Goal: Complete application form: Complete application form

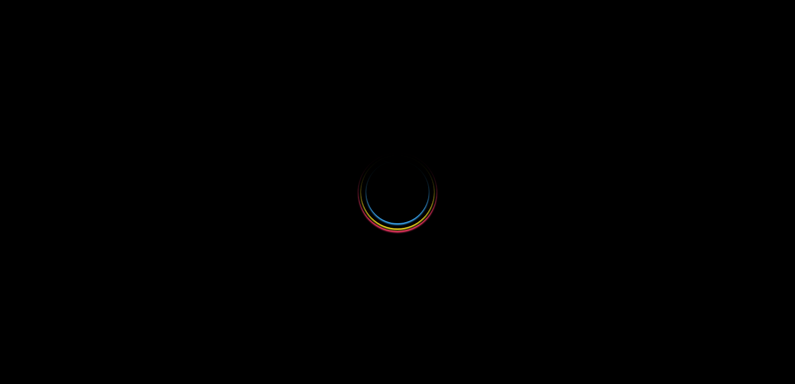
click at [597, 203] on div at bounding box center [397, 192] width 795 height 384
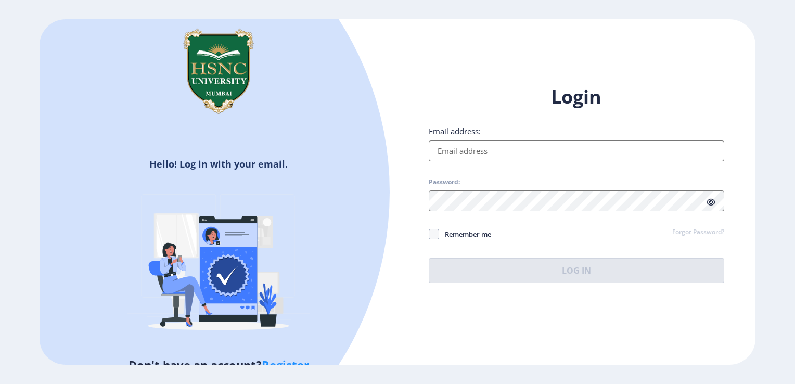
click at [476, 148] on input "Email address:" at bounding box center [576, 150] width 295 height 21
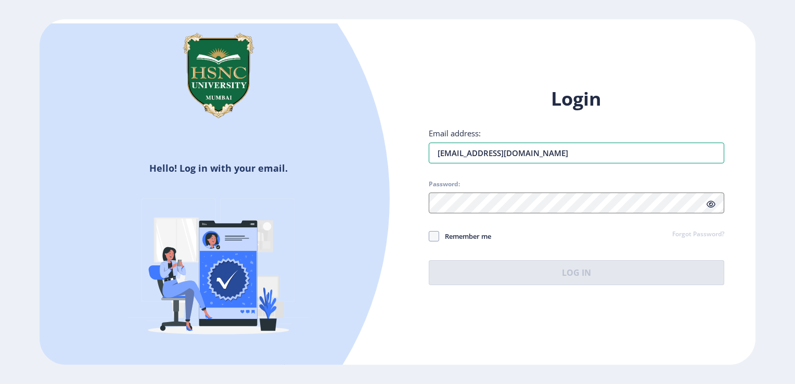
type input "[EMAIL_ADDRESS][DOMAIN_NAME]"
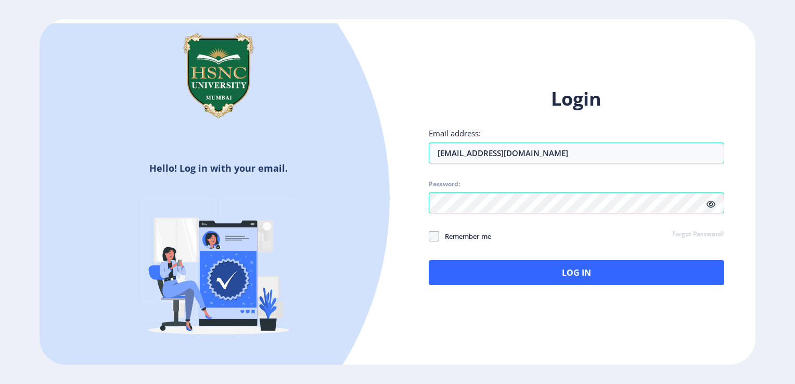
click at [713, 207] on icon at bounding box center [710, 204] width 9 height 8
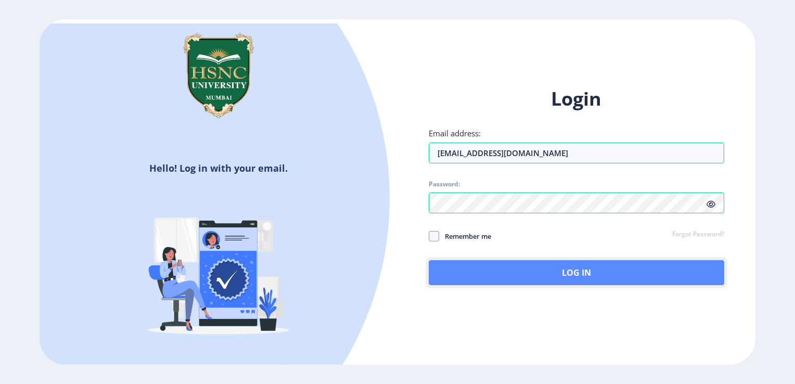
click at [639, 265] on button "Log In" at bounding box center [576, 272] width 295 height 25
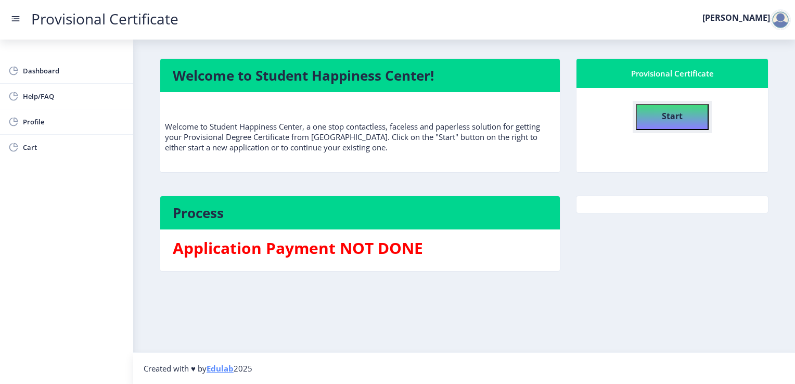
click at [670, 122] on h4 "Start" at bounding box center [671, 115] width 21 height 19
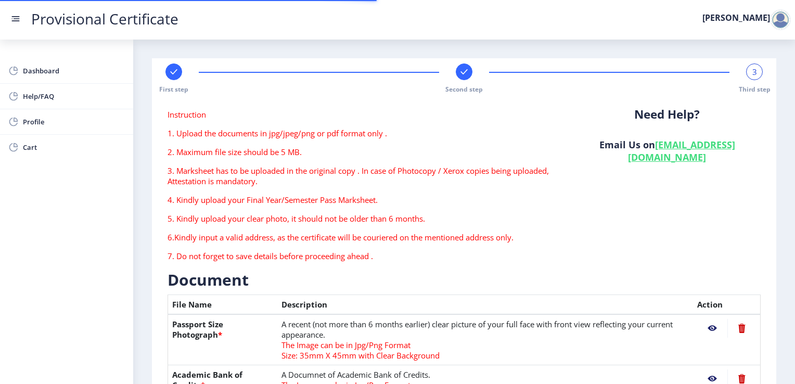
type textarea "FLAT NO. [STREET_ADDRESS]"
type input "462001"
type input "Bhopal G.P.O."
type input "BHOPAL"
type input "[GEOGRAPHIC_DATA]"
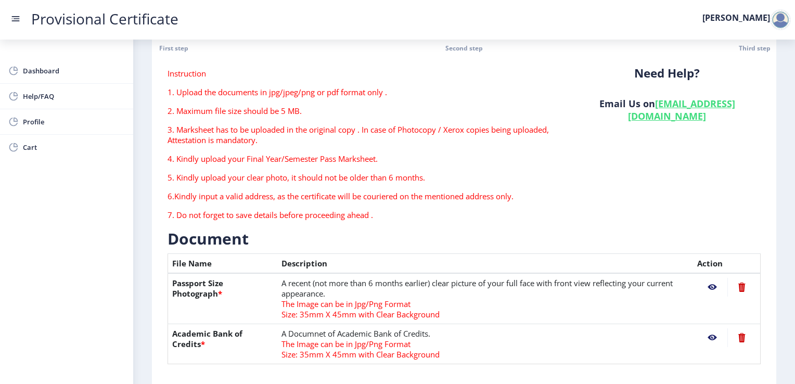
scroll to position [150, 0]
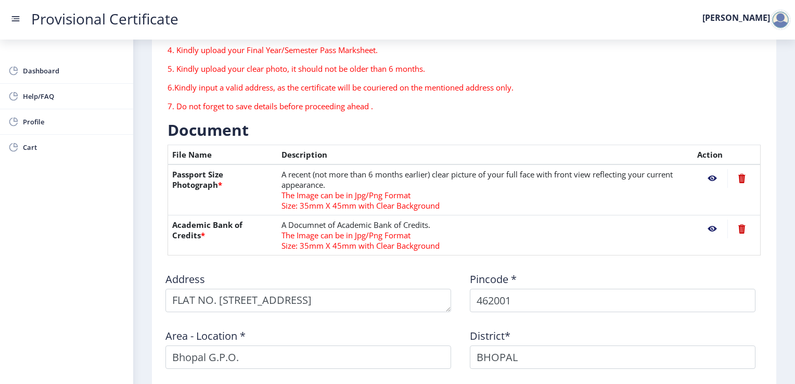
click at [707, 178] on nb-action at bounding box center [712, 178] width 30 height 19
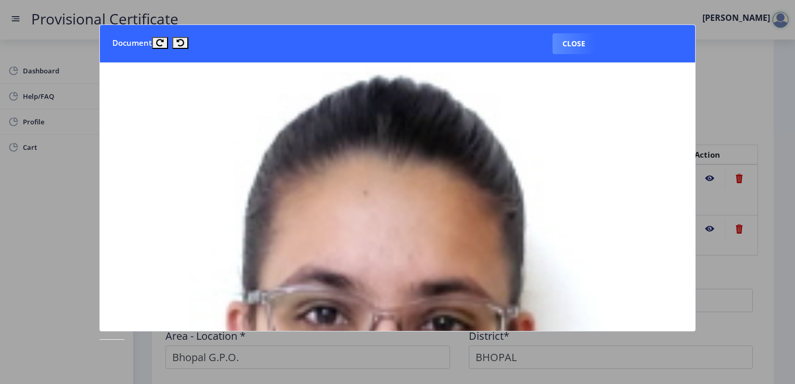
scroll to position [0, 12]
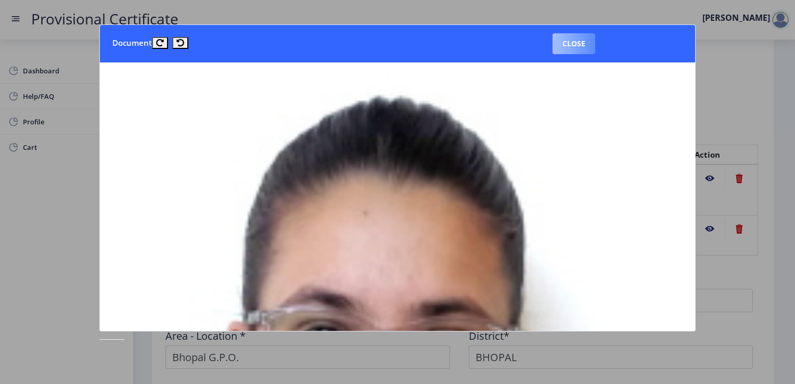
click at [589, 46] on button "Close" at bounding box center [573, 43] width 43 height 21
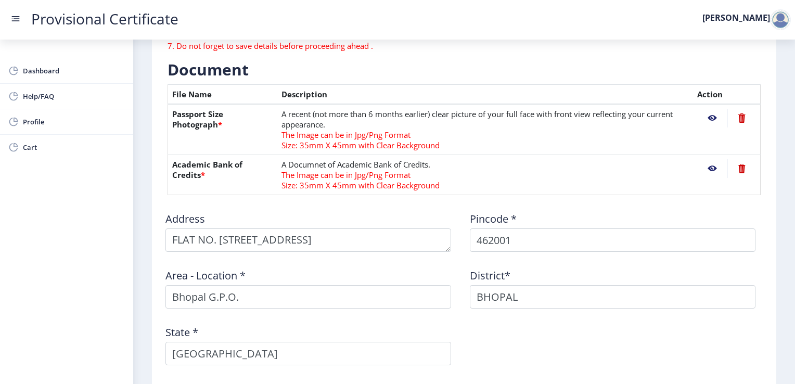
scroll to position [211, 0]
click at [711, 118] on nb-action at bounding box center [712, 117] width 30 height 19
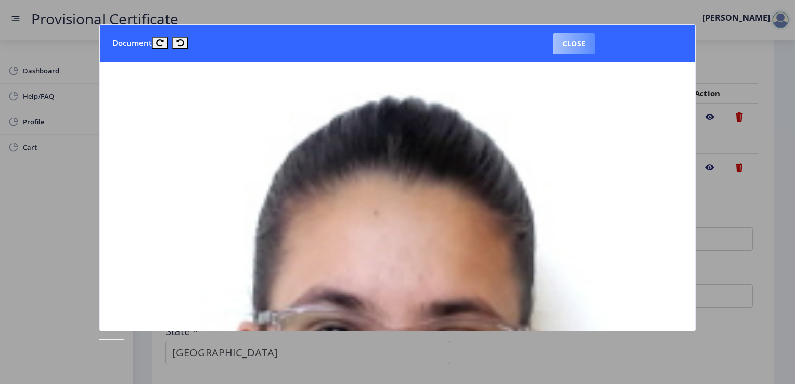
click at [580, 43] on button "Close" at bounding box center [573, 43] width 43 height 21
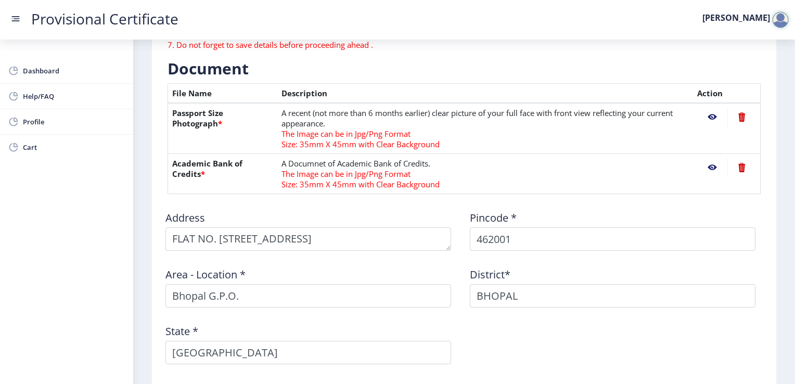
click at [712, 168] on nb-action at bounding box center [712, 167] width 30 height 19
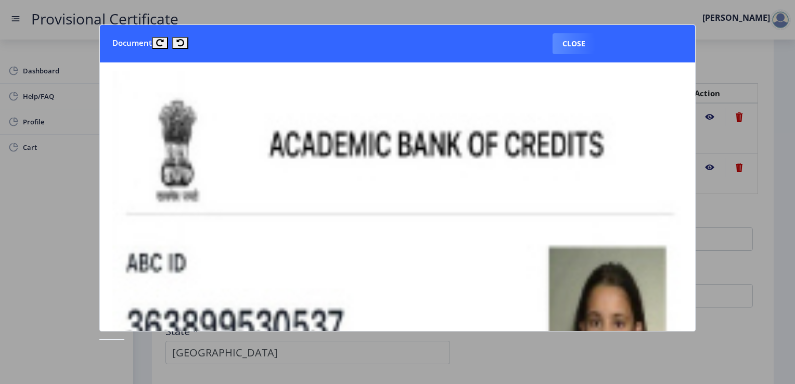
click at [573, 47] on button "Close" at bounding box center [573, 43] width 43 height 21
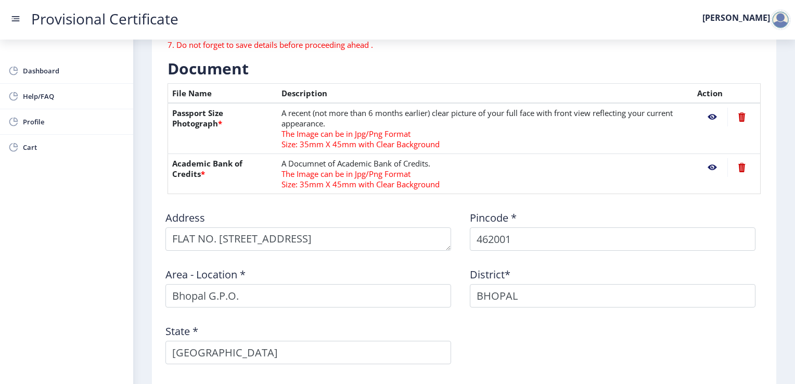
click at [17, 20] on rect at bounding box center [15, 19] width 10 height 10
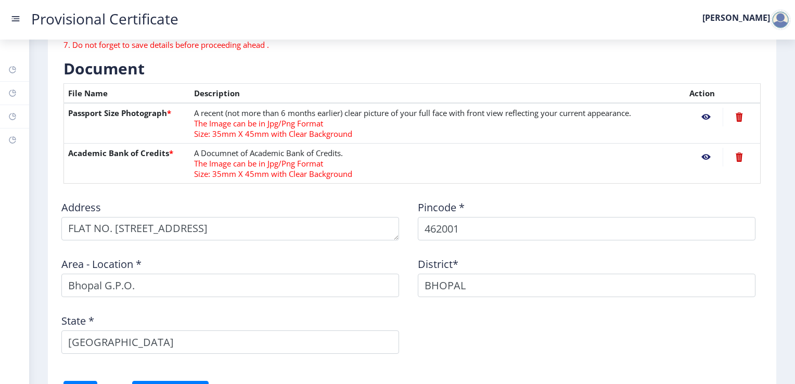
click at [17, 20] on rect at bounding box center [15, 19] width 10 height 10
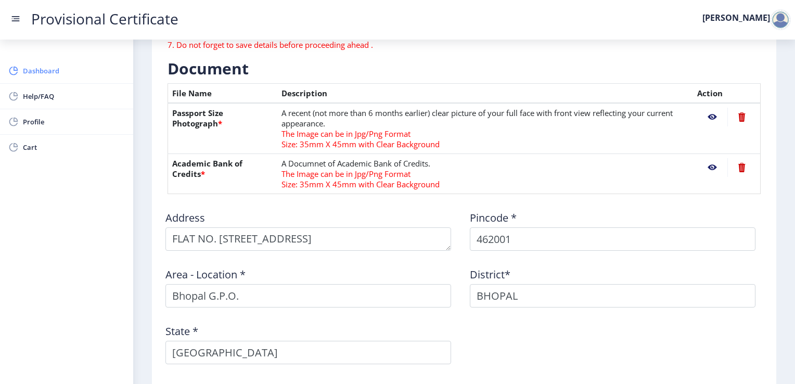
click at [43, 71] on span "Dashboard" at bounding box center [74, 70] width 102 height 12
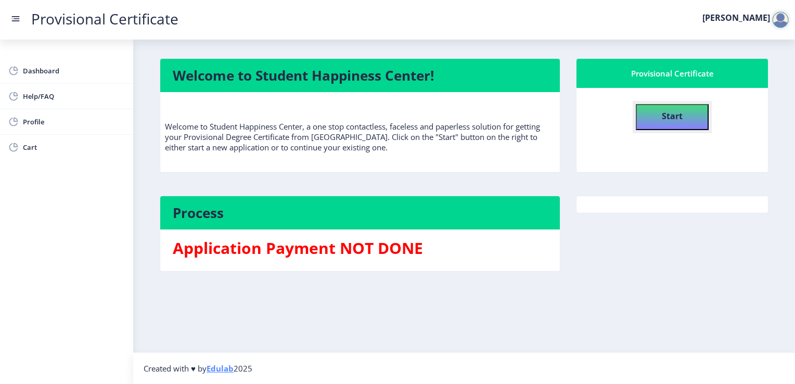
click at [680, 123] on h4 "Start" at bounding box center [671, 115] width 21 height 19
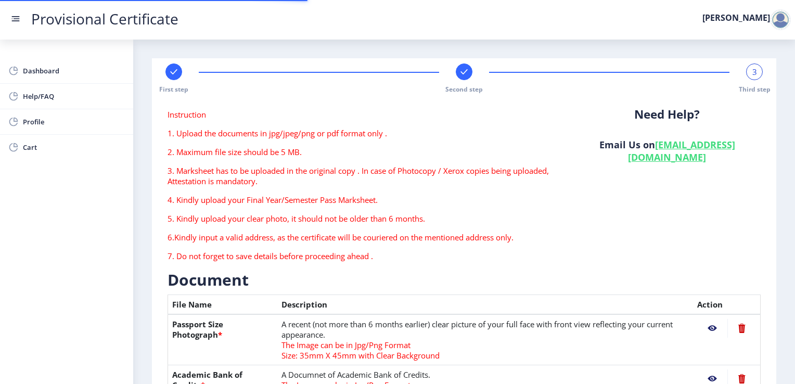
type textarea "FLAT NO. [STREET_ADDRESS]"
type input "462001"
type input "Bhopal G.P.O."
type input "BHOPAL"
type input "[GEOGRAPHIC_DATA]"
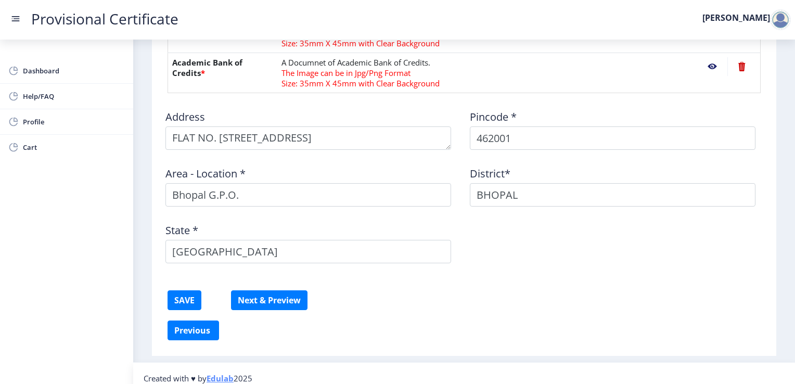
scroll to position [320, 0]
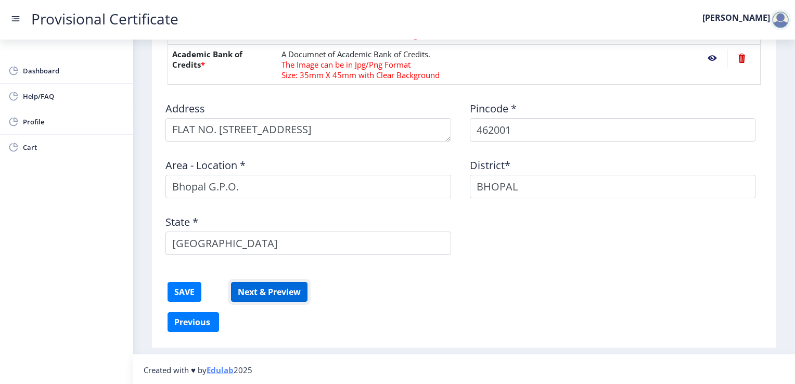
click at [272, 290] on button "Next & Preview" at bounding box center [269, 292] width 76 height 20
click at [200, 319] on button "Previous ‍" at bounding box center [192, 322] width 51 height 20
select select "A"
select select "March"
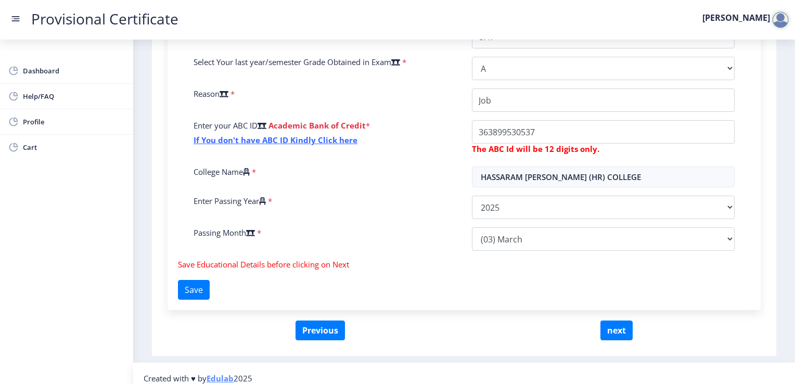
click at [200, 319] on form "Education Details for Bachelor of Commerce in Accounting and Finance Fill the f…" at bounding box center [463, 122] width 593 height 396
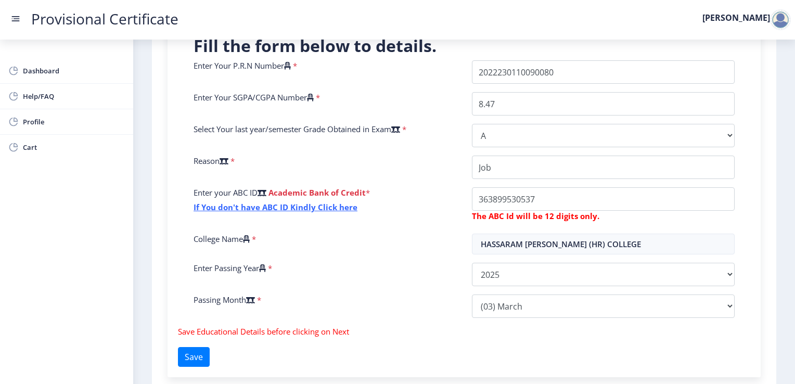
scroll to position [257, 0]
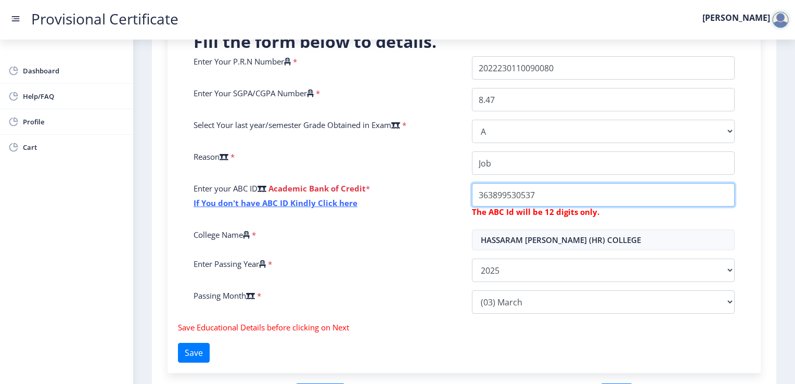
click at [540, 199] on input "College Name" at bounding box center [603, 194] width 263 height 23
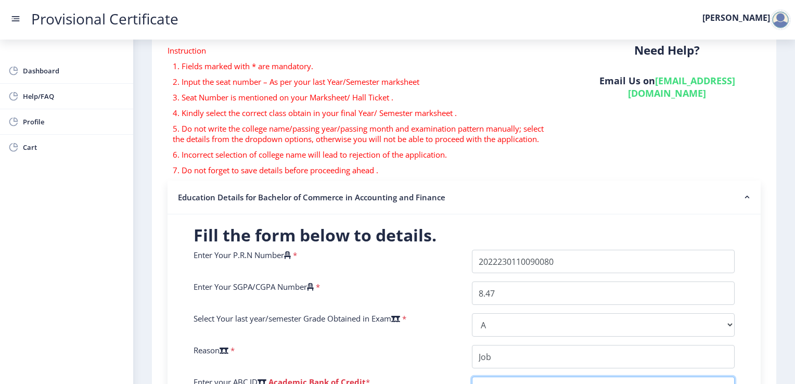
scroll to position [329, 0]
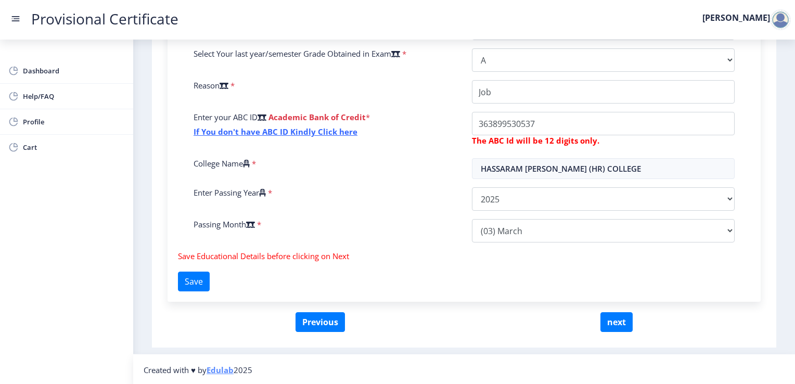
drag, startPoint x: 791, startPoint y: 212, endPoint x: 794, endPoint y: 137, distance: 75.5
click at [794, 137] on div "Provisional Certificate [PERSON_NAME] Dashboard Help/FAQ Profile Cart First ste…" at bounding box center [397, 192] width 795 height 384
click at [194, 284] on button "Save" at bounding box center [194, 281] width 32 height 20
click at [620, 319] on button "next" at bounding box center [616, 322] width 32 height 20
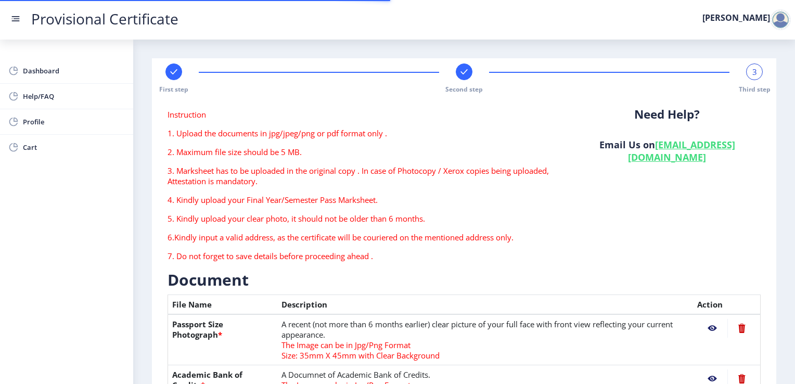
type textarea "FLAT NO. [STREET_ADDRESS]"
type input "462001"
type input "Bhopal G.P.O."
type input "BHOPAL"
type input "[GEOGRAPHIC_DATA]"
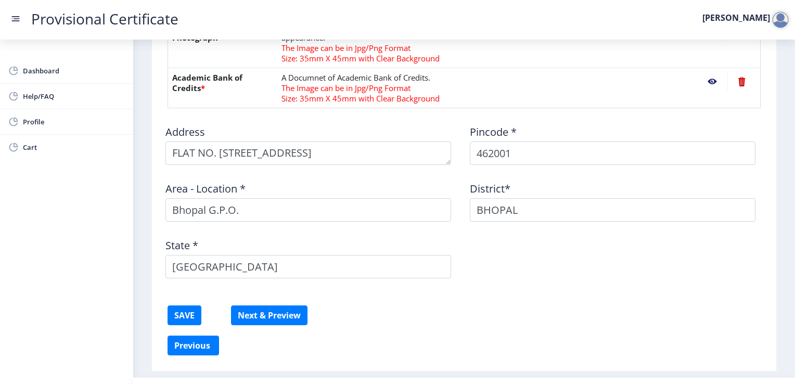
scroll to position [320, 0]
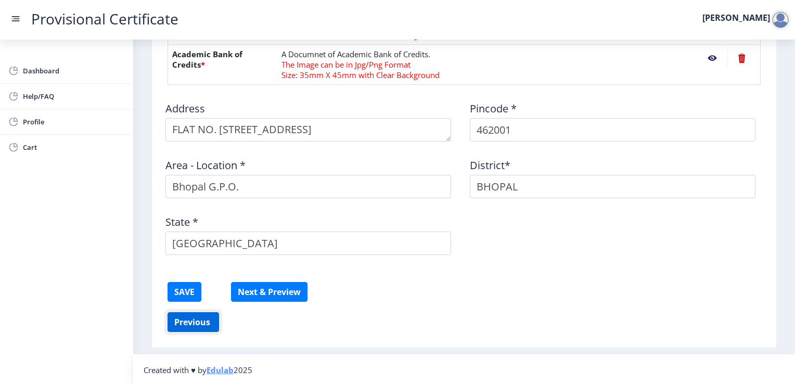
click at [198, 322] on button "Previous ‍" at bounding box center [192, 322] width 51 height 20
select select "A"
select select "March"
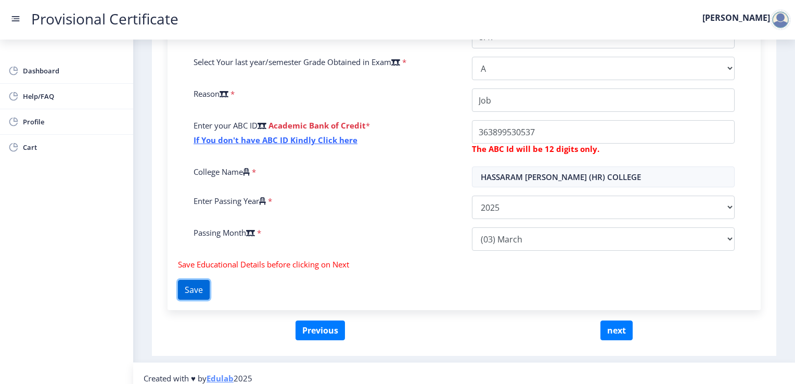
click at [196, 283] on button "Save" at bounding box center [194, 290] width 32 height 20
click at [612, 326] on button "next" at bounding box center [616, 330] width 32 height 20
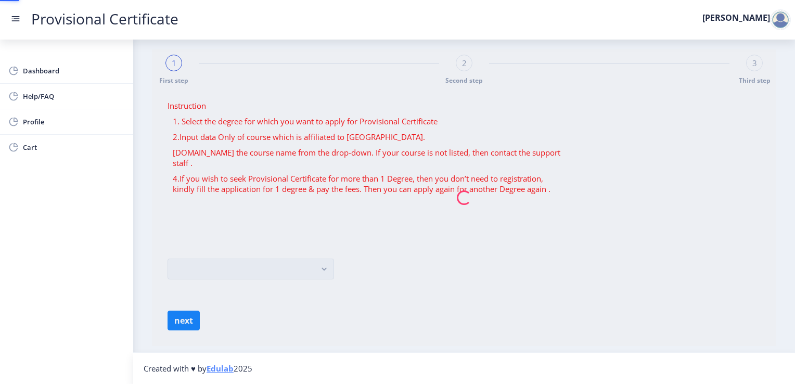
scroll to position [0, 0]
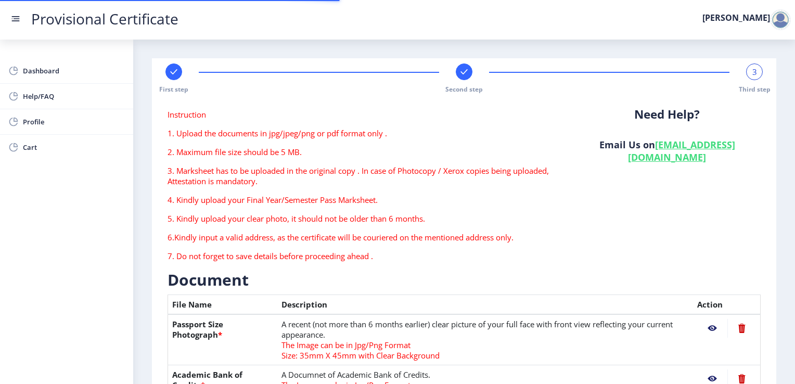
type textarea "FLAT NO. [STREET_ADDRESS]"
type input "462001"
type input "Bhopal G.P.O."
type input "BHOPAL"
type input "[GEOGRAPHIC_DATA]"
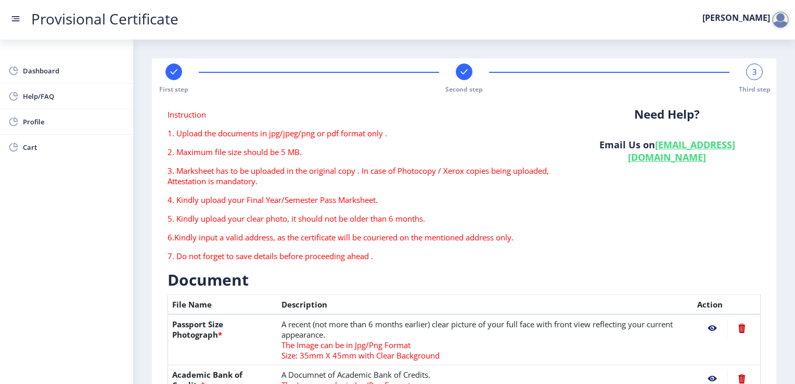
scroll to position [320, 0]
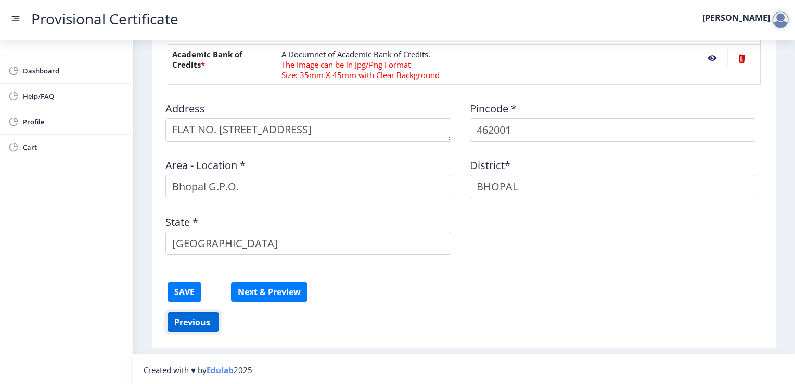
click at [196, 321] on button "Previous ‍" at bounding box center [192, 322] width 51 height 20
select select "A"
select select "March"
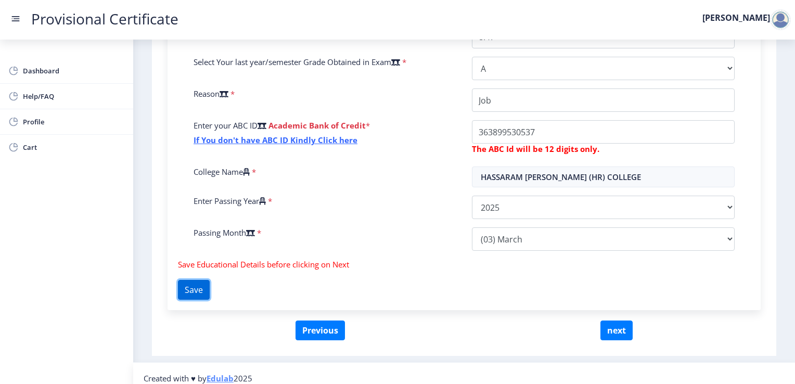
click at [197, 288] on button "Save" at bounding box center [194, 290] width 32 height 20
click at [613, 334] on button "next" at bounding box center [616, 330] width 32 height 20
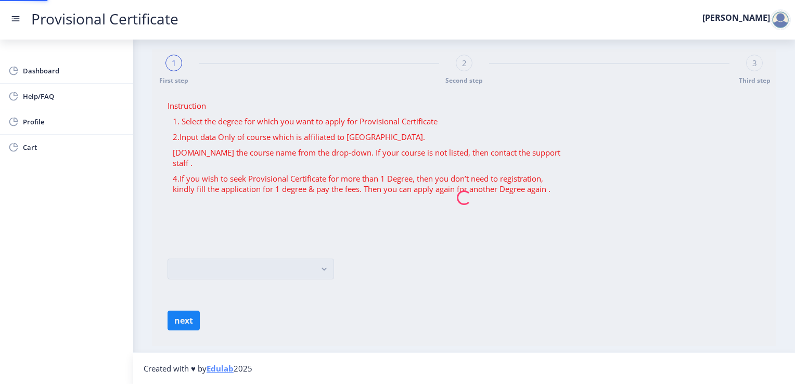
scroll to position [0, 0]
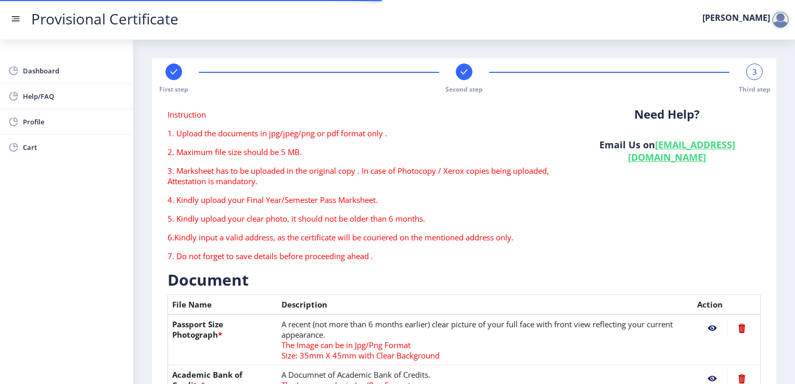
type textarea "FLAT NO. [STREET_ADDRESS]"
type input "462001"
type input "Bhopal G.P.O."
type input "BHOPAL"
type input "[GEOGRAPHIC_DATA]"
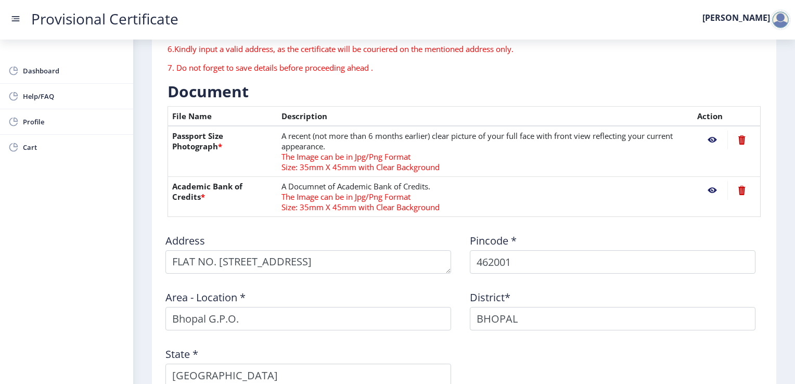
scroll to position [193, 0]
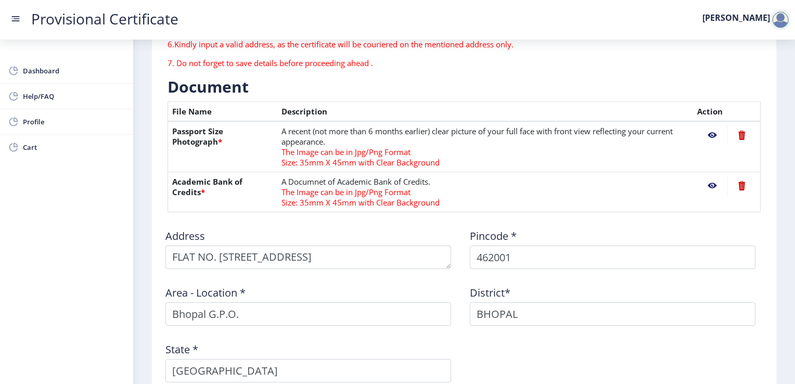
click at [706, 112] on th "Action" at bounding box center [727, 112] width 68 height 20
click at [297, 108] on th "Description" at bounding box center [485, 112] width 416 height 20
click at [198, 85] on h3 "Document" at bounding box center [463, 86] width 593 height 21
click at [191, 108] on th "File Name" at bounding box center [222, 112] width 109 height 20
click at [186, 146] on th "Passport Size Photograph *" at bounding box center [222, 146] width 109 height 51
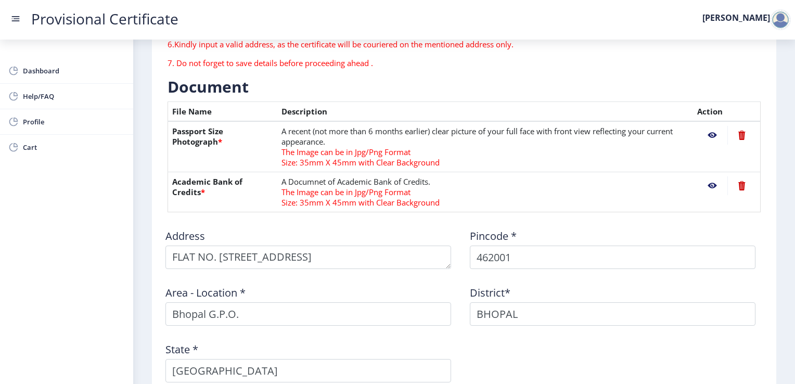
click at [201, 189] on span "*" at bounding box center [203, 192] width 4 height 10
click at [175, 165] on th "Passport Size Photograph *" at bounding box center [222, 146] width 109 height 51
click at [51, 124] on span "Profile" at bounding box center [74, 121] width 102 height 12
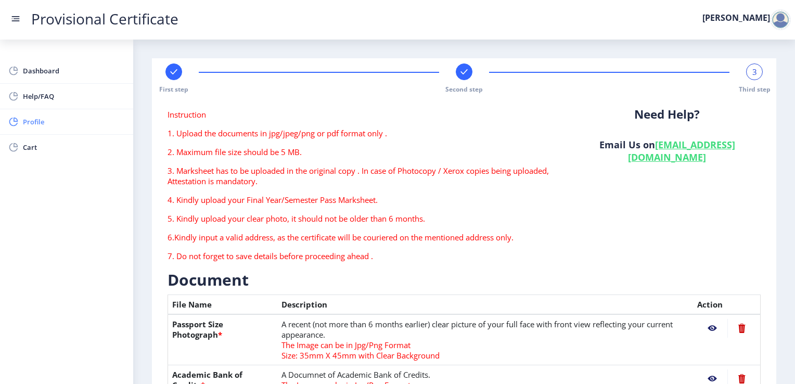
select select
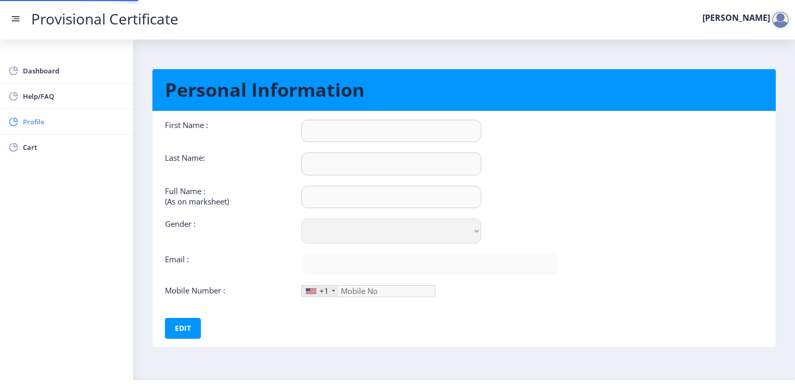
type input "[PERSON_NAME]"
type input "Bharati"
type input "[PERSON_NAME]"
select select "[DEMOGRAPHIC_DATA]"
type input "[EMAIL_ADDRESS][DOMAIN_NAME]"
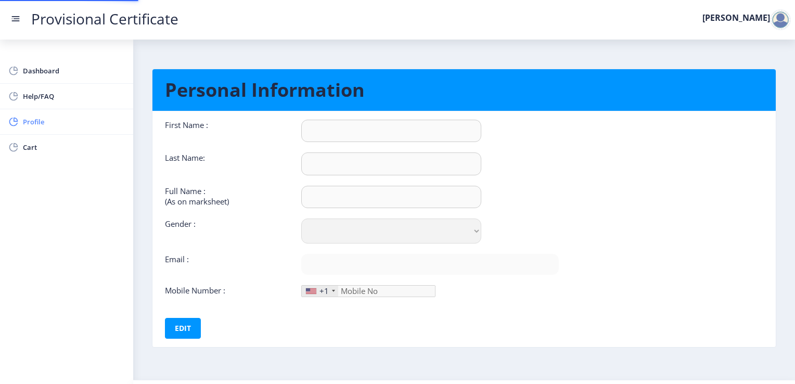
type input "9399746068"
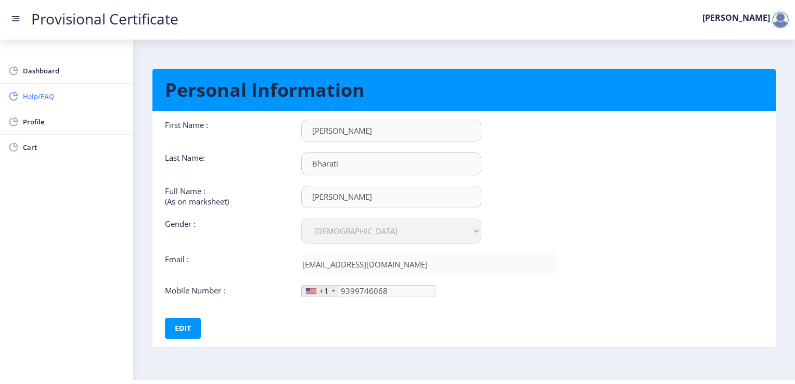
click at [31, 97] on span "Help/FAQ" at bounding box center [74, 96] width 102 height 12
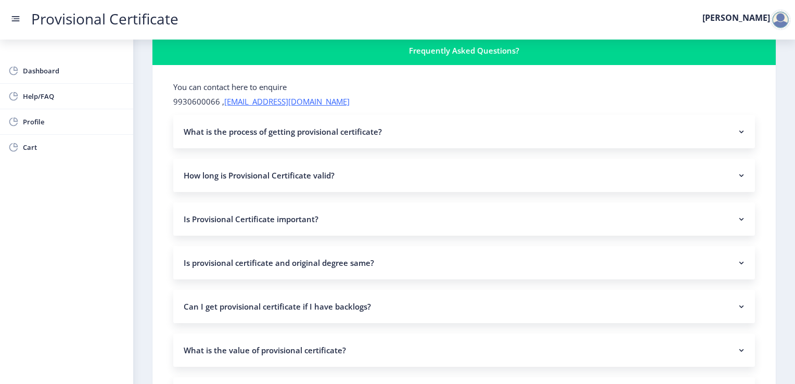
scroll to position [19, 0]
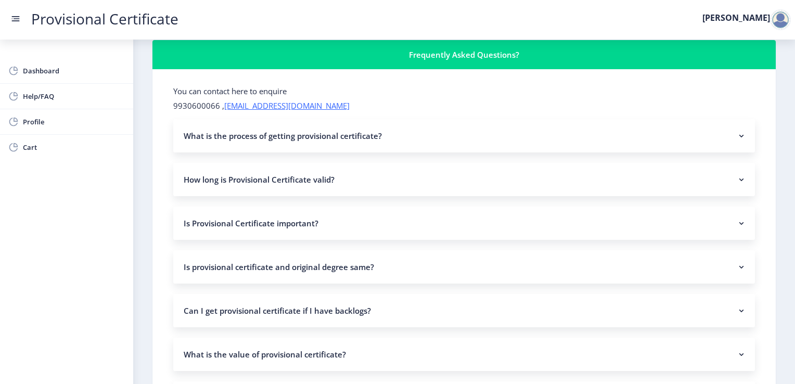
drag, startPoint x: 791, startPoint y: 149, endPoint x: 793, endPoint y: 242, distance: 93.1
click at [793, 242] on div "Provisional Certificate [PERSON_NAME] Dashboard Help/FAQ Profile Cart Frequentl…" at bounding box center [397, 192] width 795 height 384
select select
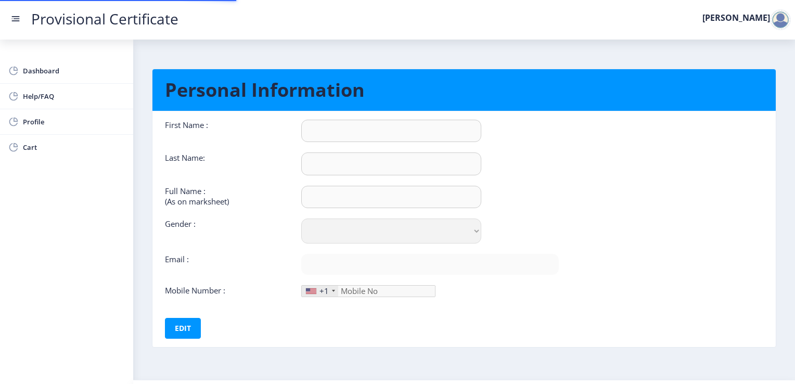
type input "[PERSON_NAME]"
type input "Bharati"
type input "[PERSON_NAME]"
select select "[DEMOGRAPHIC_DATA]"
type input "[EMAIL_ADDRESS][DOMAIN_NAME]"
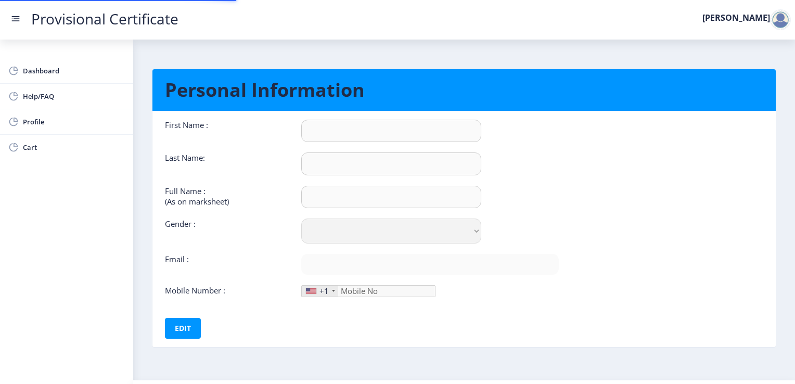
type input "9399746068"
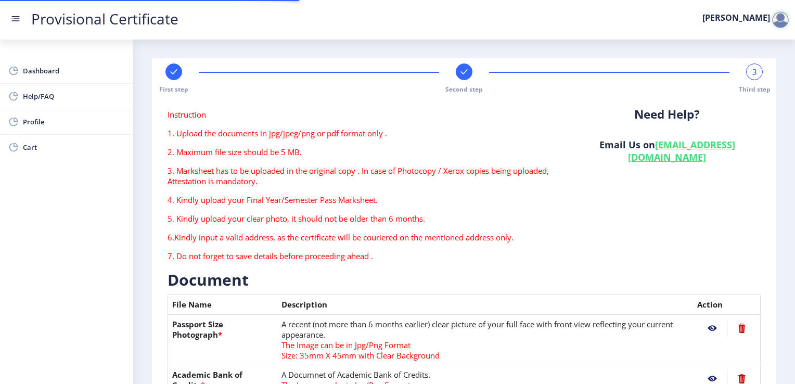
type textarea "FLAT NO. [STREET_ADDRESS]"
type input "462001"
type input "Bhopal G.P.O."
type input "BHOPAL"
type input "[GEOGRAPHIC_DATA]"
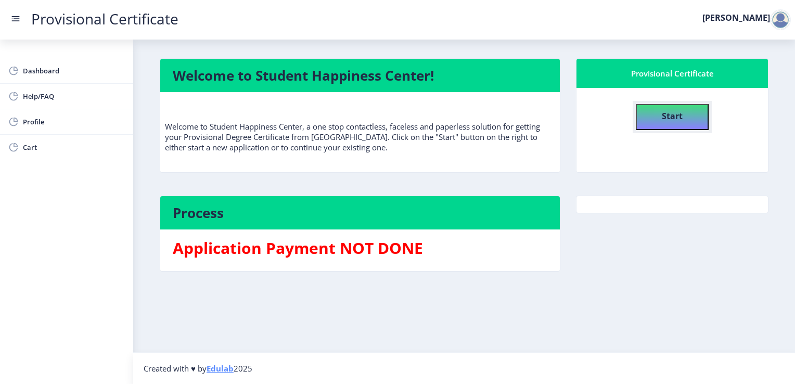
click at [676, 116] on b "Start" at bounding box center [671, 115] width 21 height 11
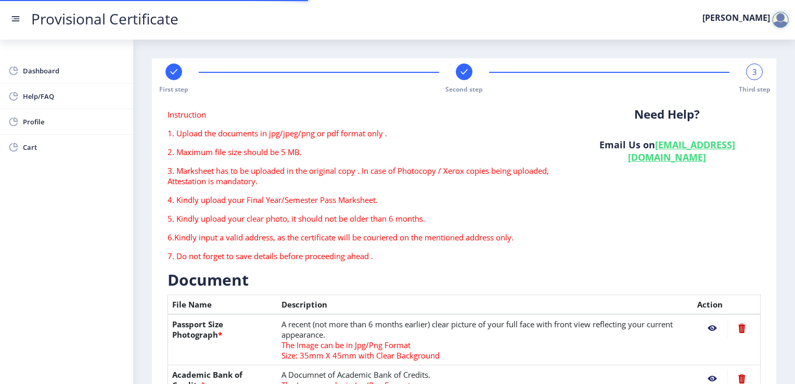
type textarea "FLAT NO. [STREET_ADDRESS]"
type input "462001"
type input "Bhopal G.P.O."
type input "BHOPAL"
type input "[GEOGRAPHIC_DATA]"
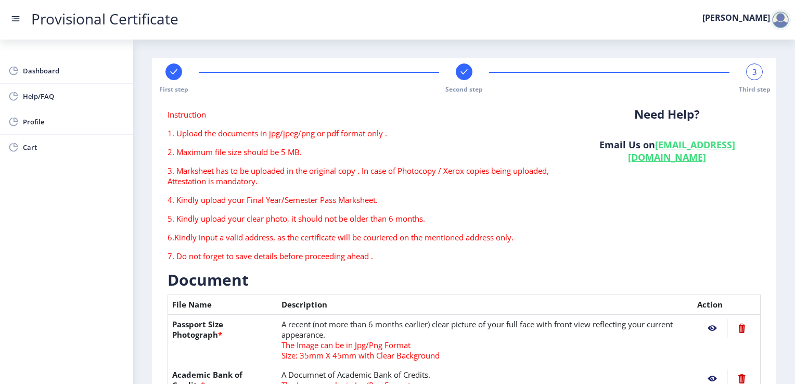
click at [663, 158] on link "[EMAIL_ADDRESS][DOMAIN_NAME]" at bounding box center [681, 150] width 107 height 25
click at [786, 165] on nb-layout-column "First step Second step 3 Third step Instruction 1. Upload the documents in jpg/…" at bounding box center [463, 357] width 661 height 634
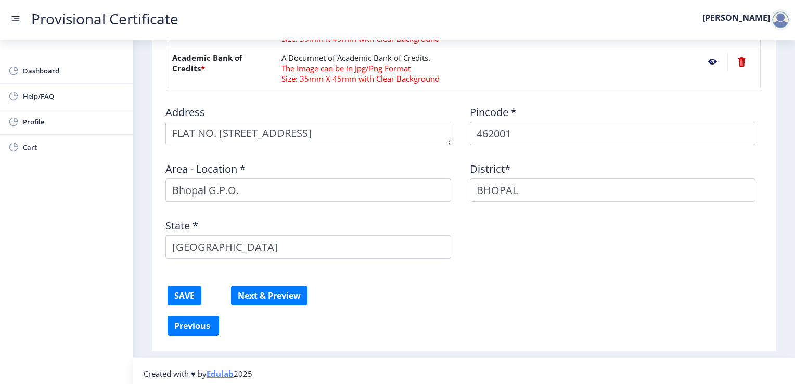
scroll to position [320, 0]
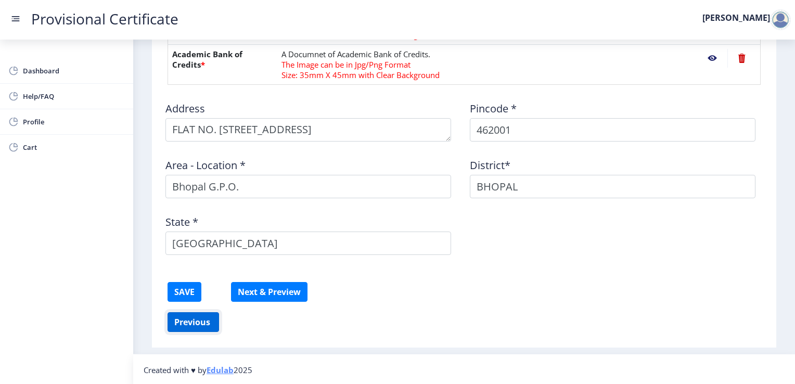
click at [198, 320] on button "Previous ‍" at bounding box center [192, 322] width 51 height 20
select select "A"
select select "March"
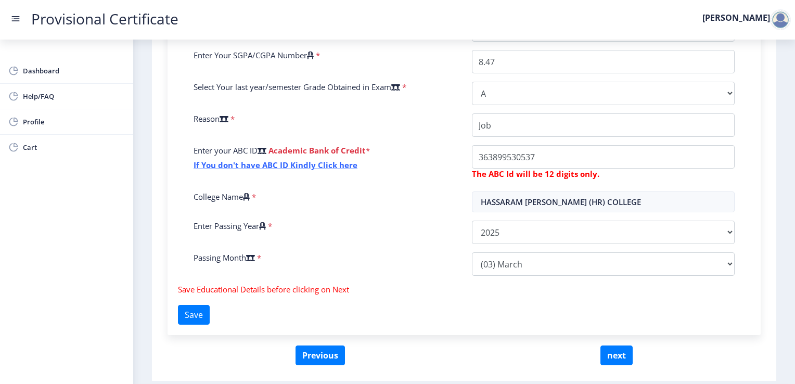
scroll to position [329, 0]
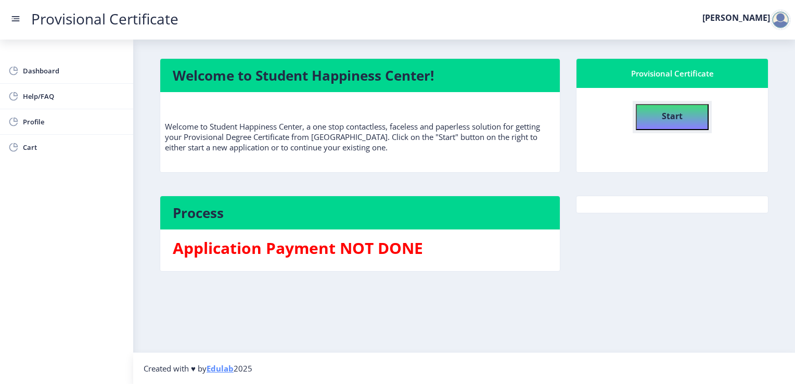
click at [672, 124] on button "Start" at bounding box center [671, 117] width 73 height 26
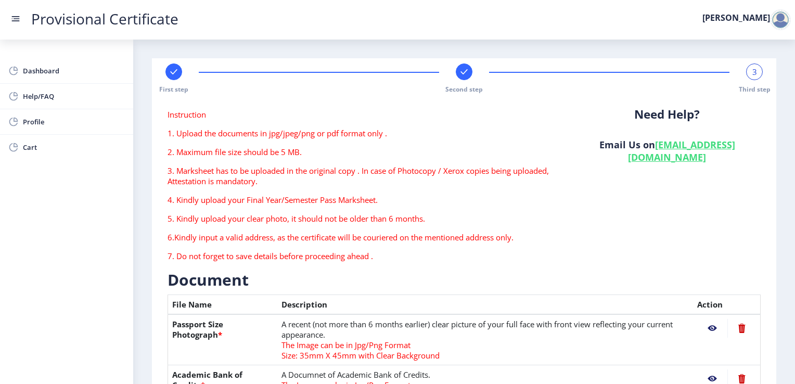
drag, startPoint x: 794, startPoint y: 227, endPoint x: 676, endPoint y: 20, distance: 238.3
click at [676, 20] on div "Provisional Certificate [PERSON_NAME]" at bounding box center [407, 20] width 795 height 12
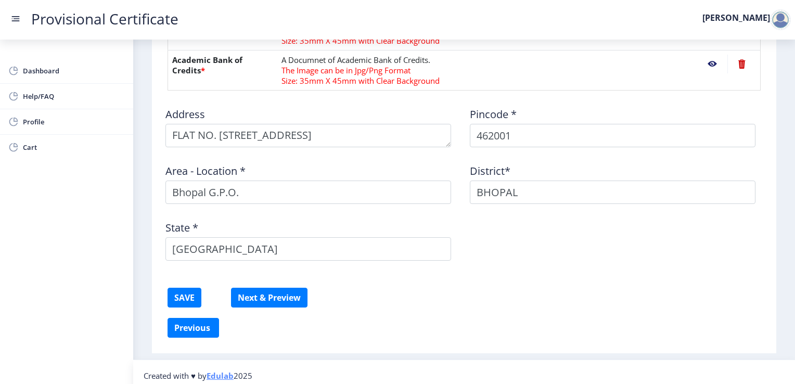
scroll to position [320, 0]
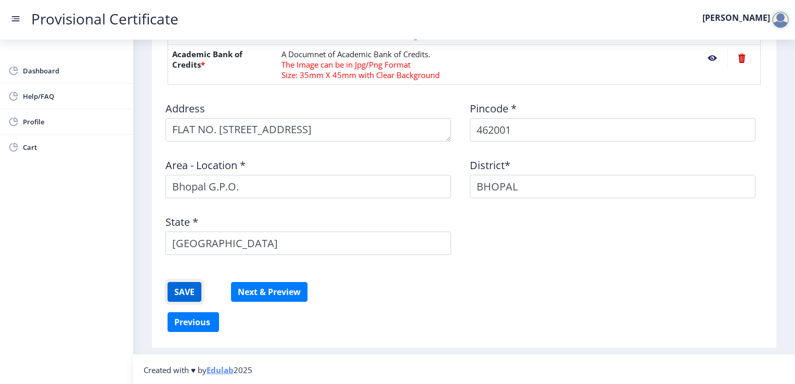
click at [183, 290] on button "SAVE" at bounding box center [184, 292] width 34 height 20
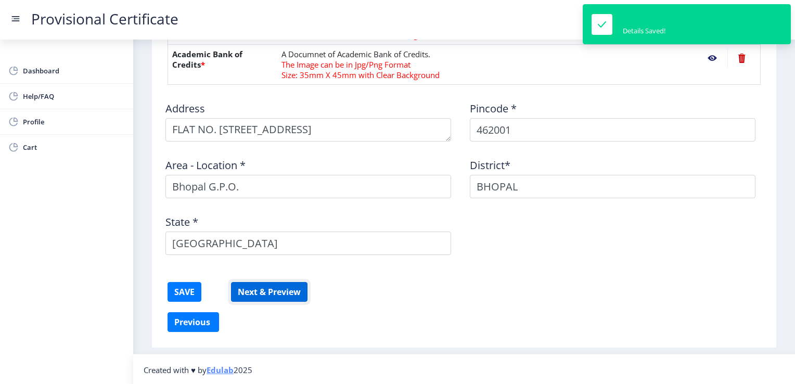
click at [275, 293] on button "Next & Preview" at bounding box center [269, 292] width 76 height 20
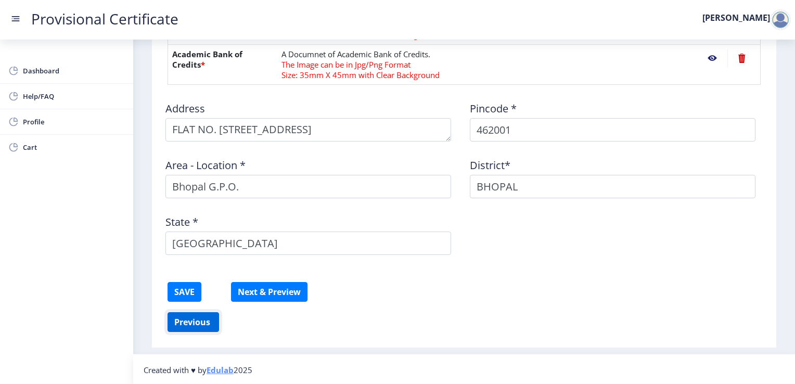
click at [194, 322] on button "Previous ‍" at bounding box center [192, 322] width 51 height 20
select select "A"
select select "March"
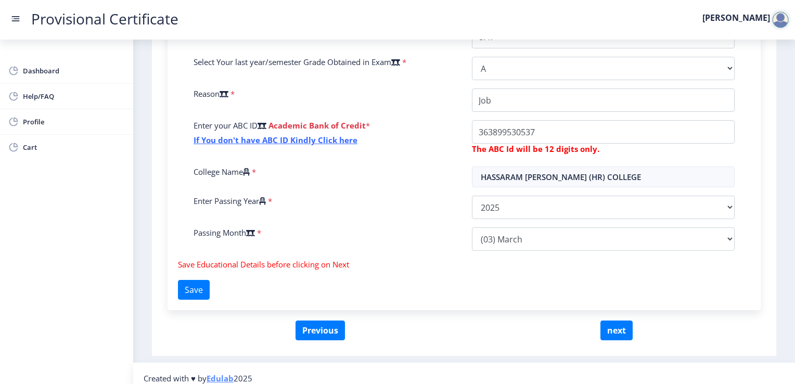
click at [268, 267] on span "Save Educational Details before clicking on Next" at bounding box center [263, 264] width 171 height 10
click at [329, 326] on button "Previous" at bounding box center [319, 330] width 49 height 20
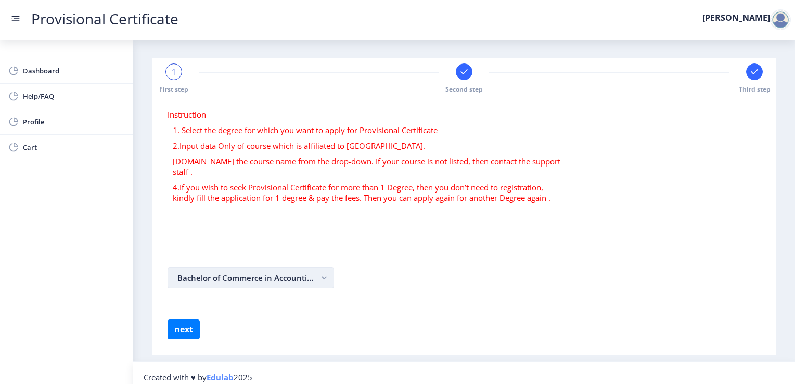
click at [264, 267] on button "Bachelor of Commerce in Accounting and Finance" at bounding box center [250, 277] width 166 height 21
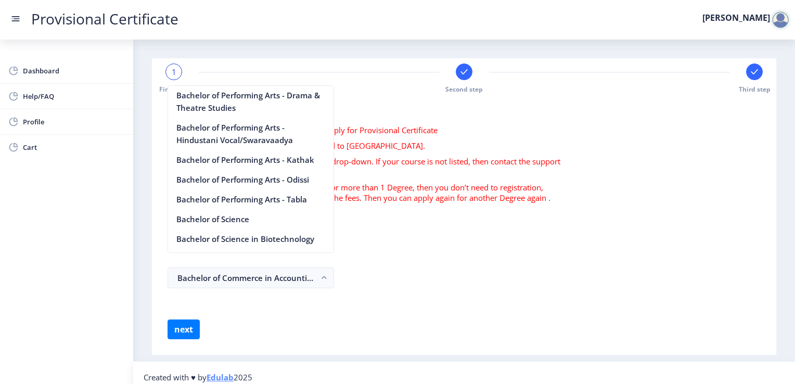
scroll to position [690, 0]
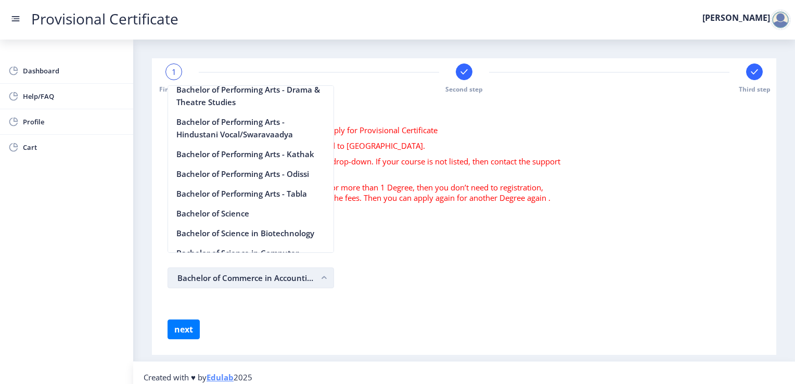
click at [269, 268] on button "Bachelor of Commerce in Accounting and Finance" at bounding box center [250, 277] width 166 height 21
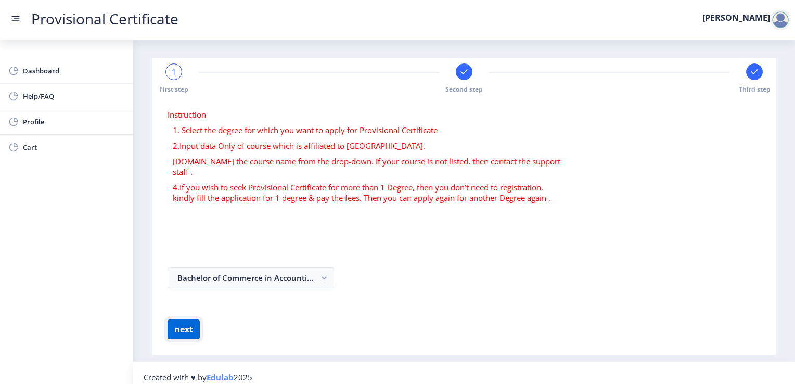
click at [187, 319] on button "next" at bounding box center [183, 329] width 32 height 20
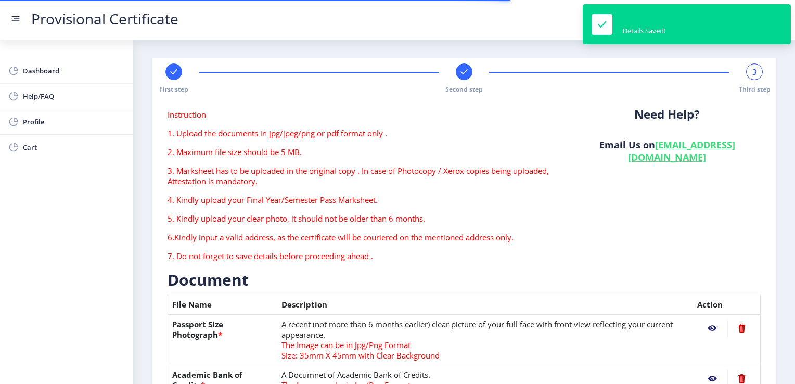
type textarea "FLAT NO. [STREET_ADDRESS]"
type input "462001"
type input "Bhopal G.P.O."
type input "BHOPAL"
type input "[GEOGRAPHIC_DATA]"
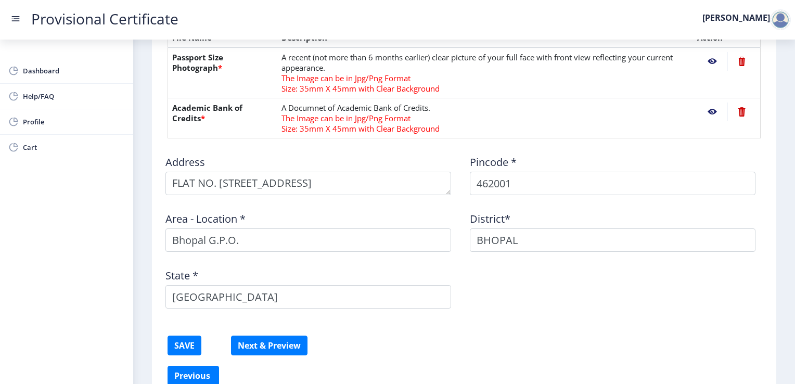
scroll to position [320, 0]
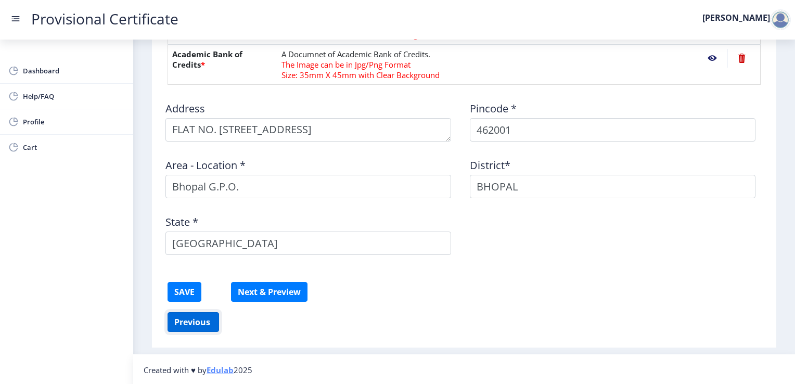
click at [200, 324] on button "Previous ‍" at bounding box center [192, 322] width 51 height 20
select select "A"
select select "March"
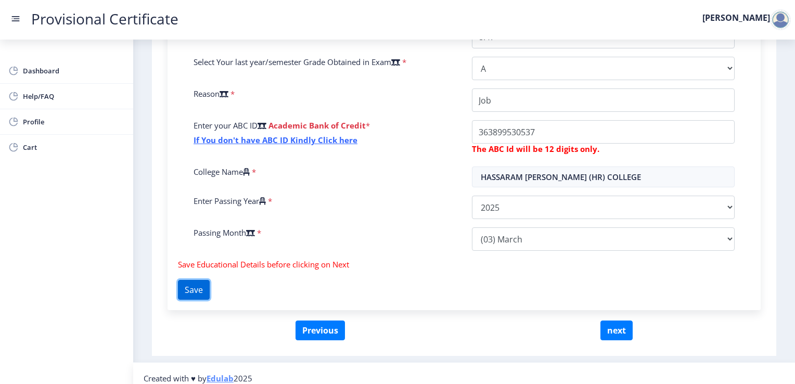
click at [206, 283] on button "Save" at bounding box center [194, 290] width 32 height 20
click at [616, 329] on button "next" at bounding box center [616, 330] width 32 height 20
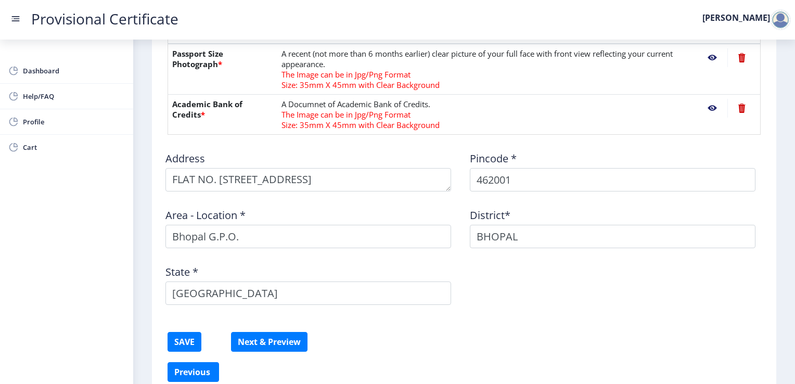
scroll to position [291, 0]
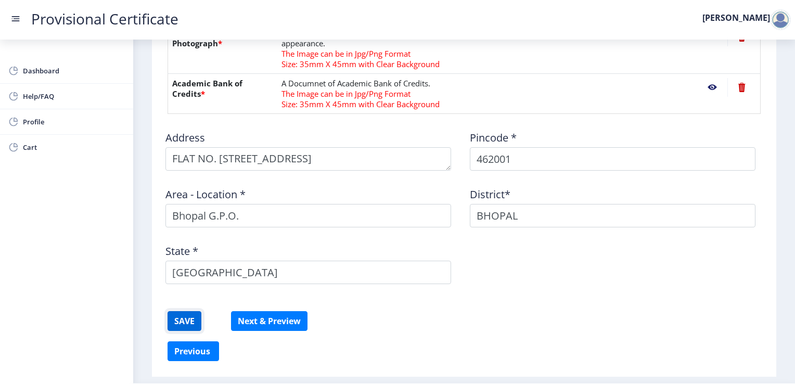
click at [183, 318] on button "SAVE" at bounding box center [184, 321] width 34 height 20
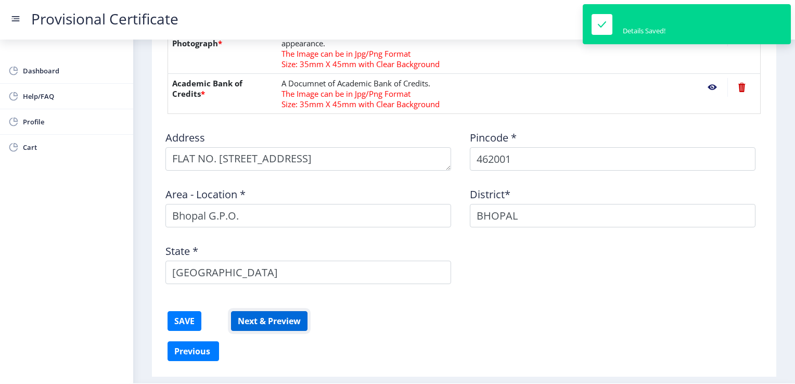
click at [275, 318] on button "Next & Preview" at bounding box center [269, 321] width 76 height 20
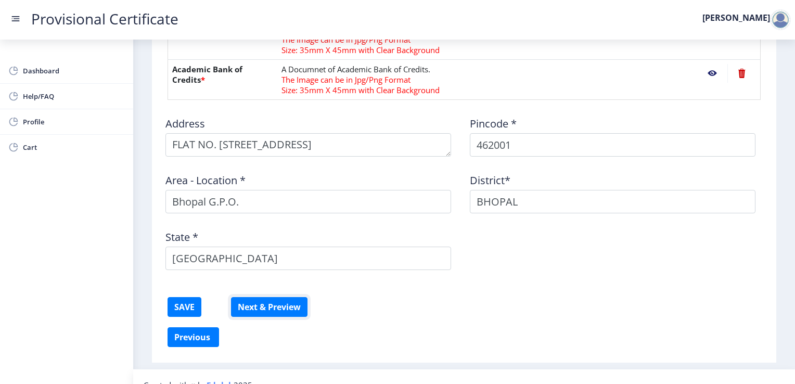
scroll to position [320, 0]
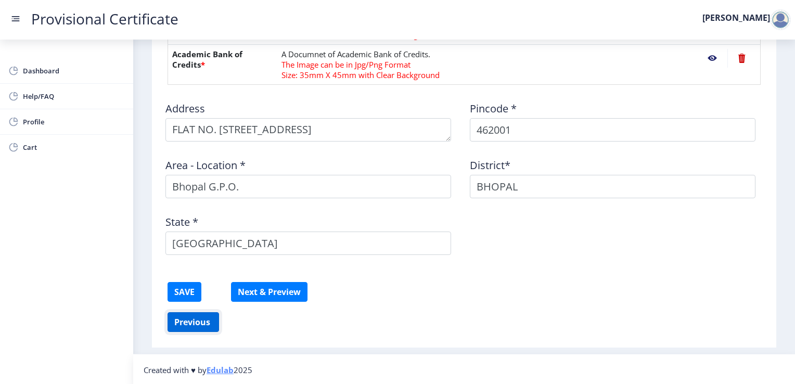
click at [210, 320] on button "Previous ‍" at bounding box center [192, 322] width 51 height 20
select select "A"
select select "March"
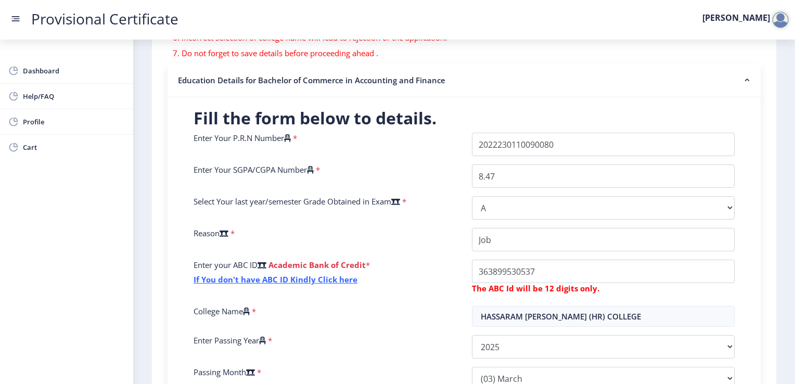
scroll to position [329, 0]
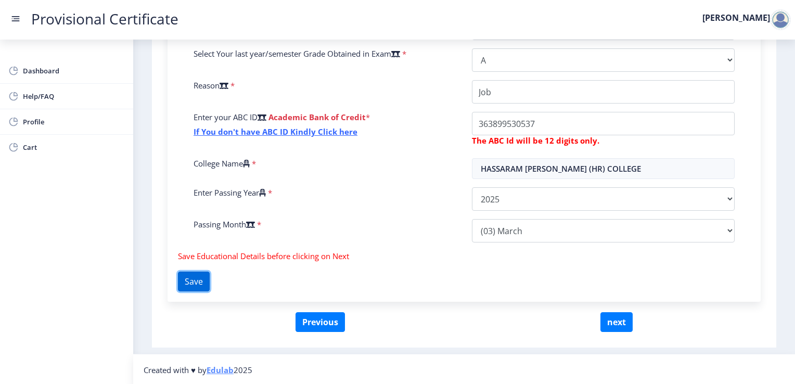
click at [202, 283] on button "Save" at bounding box center [194, 281] width 32 height 20
click at [616, 319] on button "next" at bounding box center [616, 322] width 32 height 20
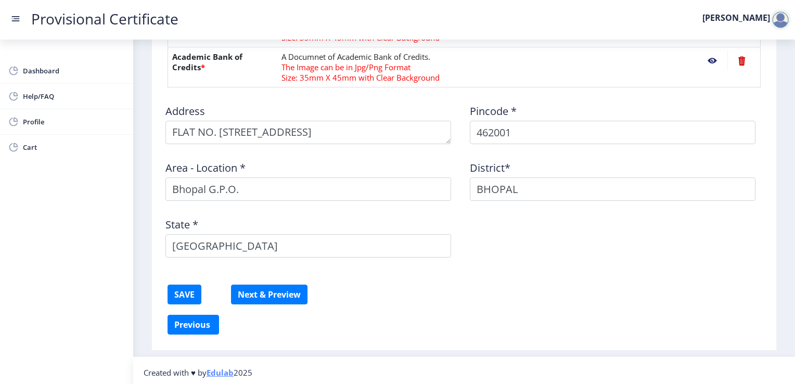
scroll to position [320, 0]
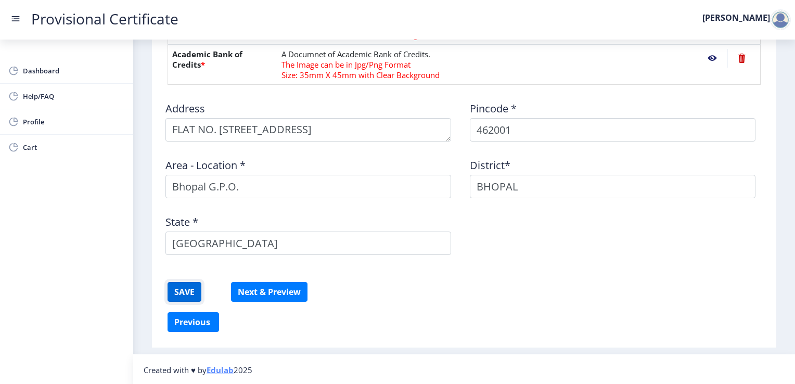
click at [178, 293] on button "SAVE" at bounding box center [184, 292] width 34 height 20
click at [287, 296] on button "Next & Preview" at bounding box center [269, 292] width 76 height 20
click at [199, 318] on button "Previous ‍" at bounding box center [192, 322] width 51 height 20
select select "A"
select select "March"
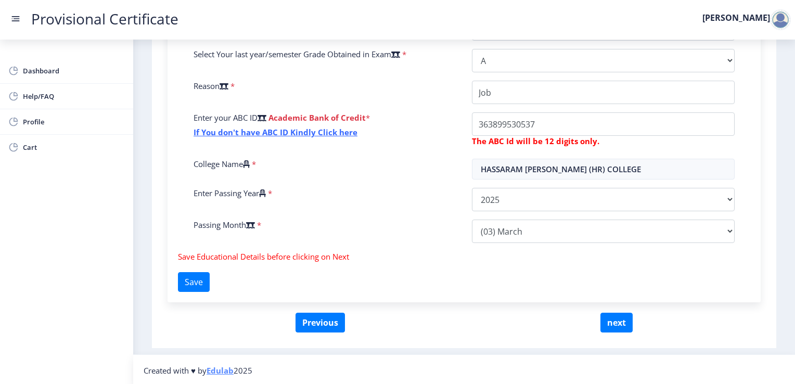
scroll to position [329, 0]
click at [207, 282] on button "Save" at bounding box center [194, 281] width 32 height 20
click at [614, 325] on button "next" at bounding box center [616, 322] width 32 height 20
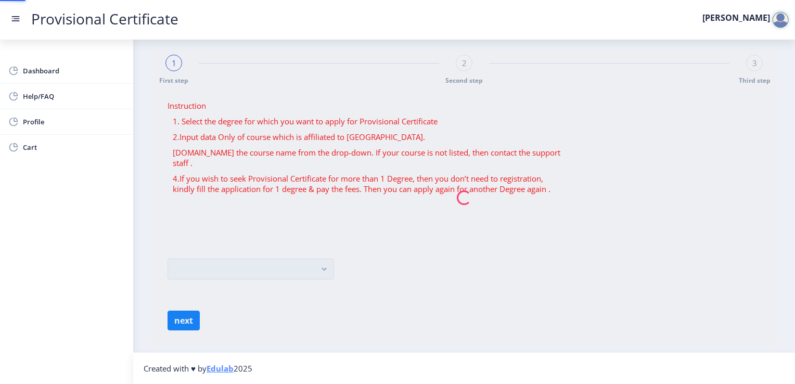
scroll to position [0, 0]
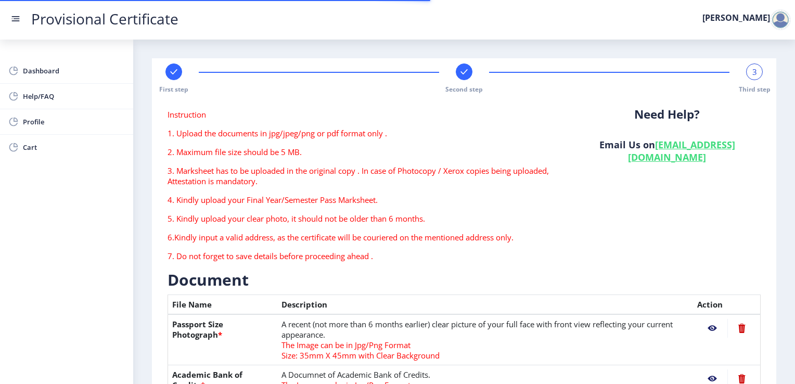
type textarea "FLAT NO. [STREET_ADDRESS]"
type input "462001"
type input "Bhopal G.P.O."
type input "BHOPAL"
type input "[GEOGRAPHIC_DATA]"
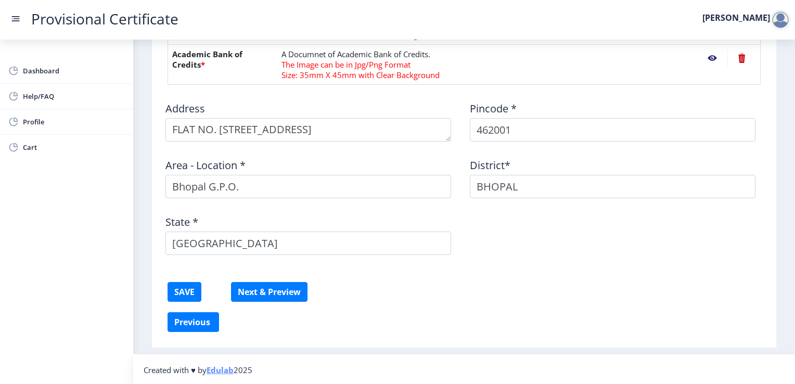
scroll to position [320, 0]
click at [184, 298] on button "SAVE" at bounding box center [184, 292] width 34 height 20
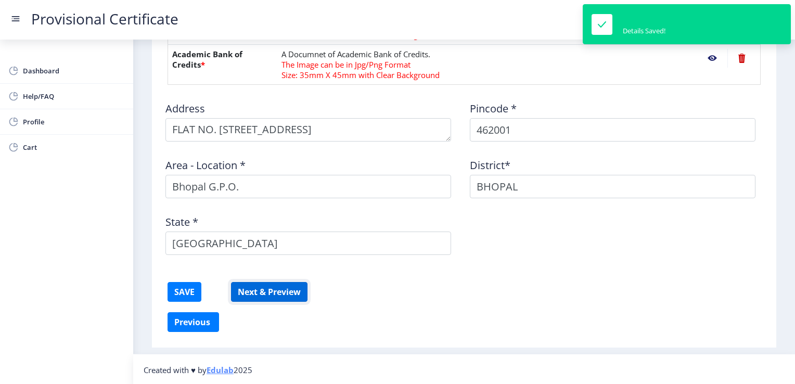
click at [279, 292] on button "Next & Preview" at bounding box center [269, 292] width 76 height 20
